Goal: Task Accomplishment & Management: Manage account settings

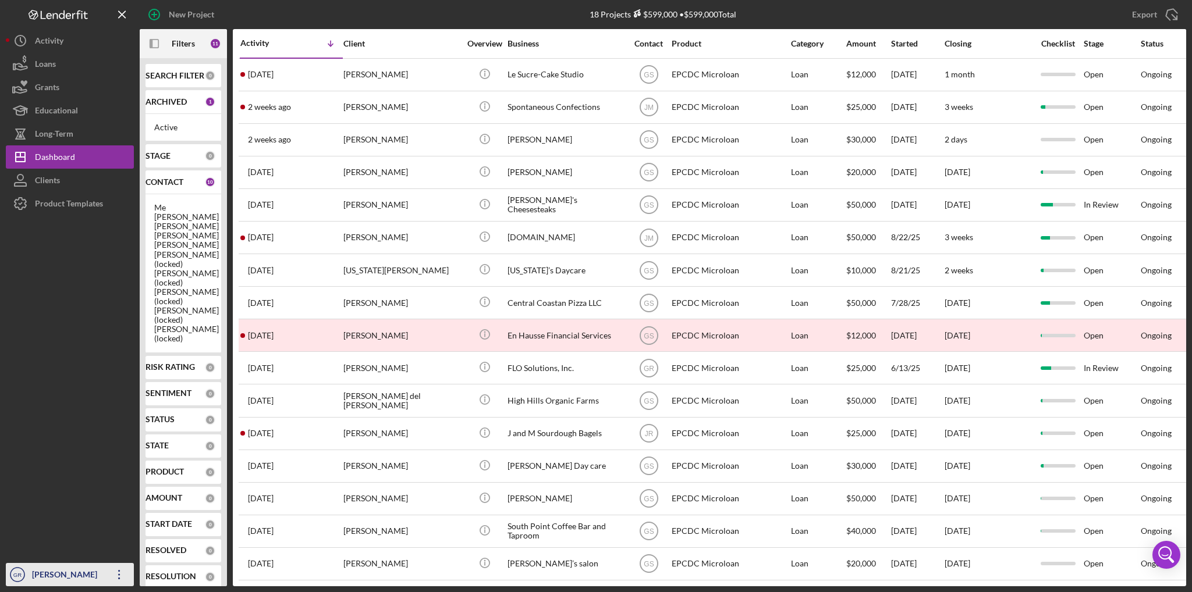
click at [90, 576] on div "[PERSON_NAME]" at bounding box center [67, 576] width 76 height 26
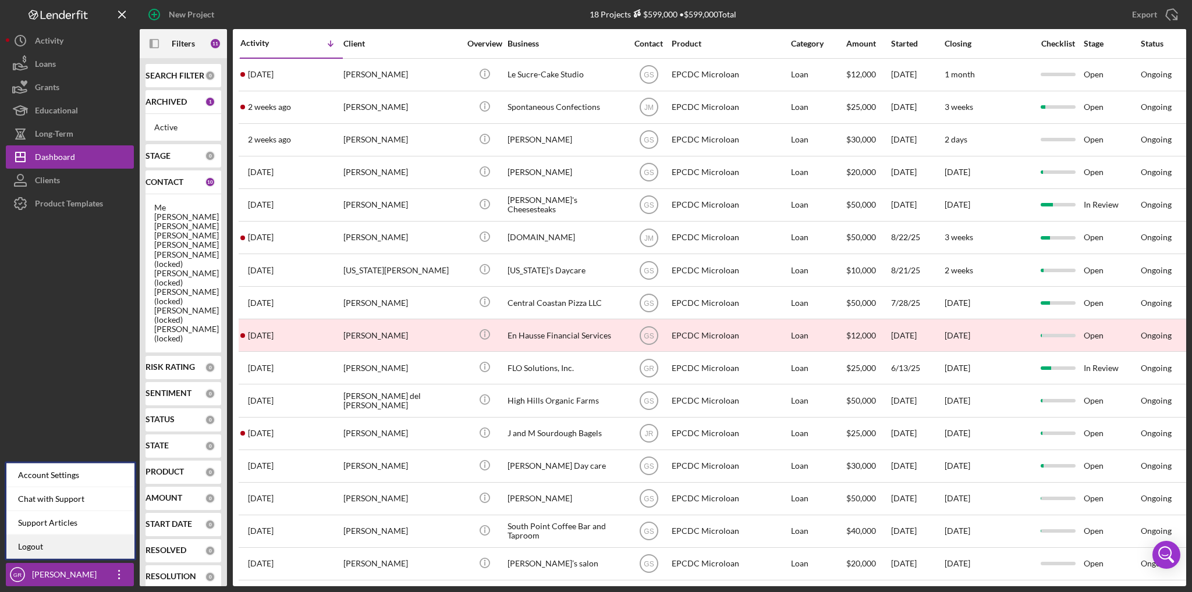
click at [82, 547] on link "Logout" at bounding box center [70, 547] width 128 height 24
